Goal: Obtain resource: Obtain resource

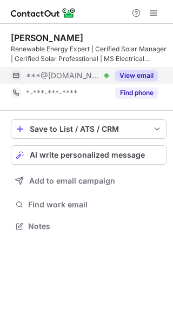
scroll to position [219, 173]
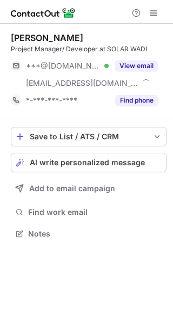
scroll to position [226, 173]
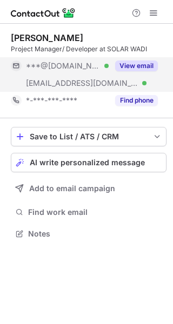
click at [133, 66] on button "View email" at bounding box center [136, 66] width 43 height 11
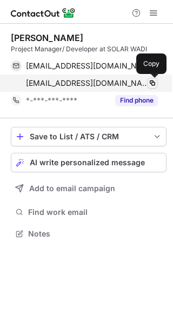
click at [152, 83] on span at bounding box center [152, 83] width 9 height 9
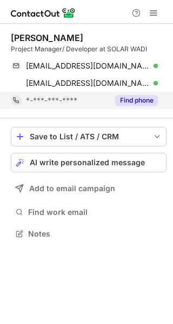
click at [124, 98] on button "Find phone" at bounding box center [136, 100] width 43 height 11
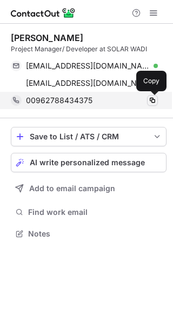
click at [151, 99] on span at bounding box center [152, 100] width 9 height 9
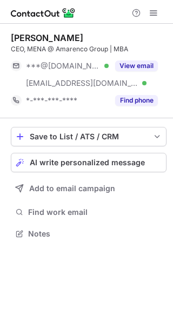
scroll to position [226, 173]
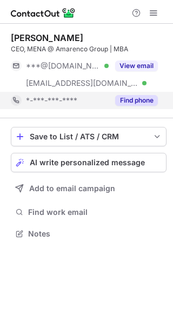
click at [130, 100] on button "Find phone" at bounding box center [136, 100] width 43 height 11
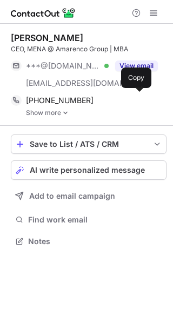
scroll to position [234, 173]
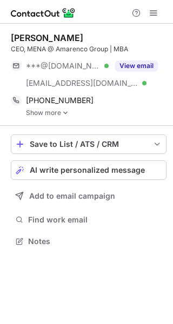
click at [56, 114] on link "Show more" at bounding box center [96, 113] width 140 height 8
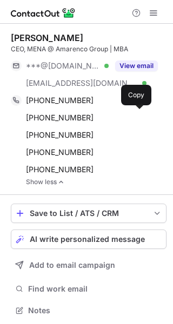
scroll to position [303, 165]
